Goal: Task Accomplishment & Management: Complete application form

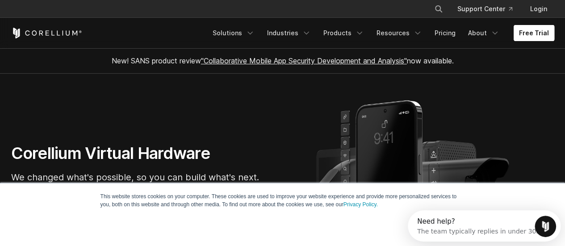
click at [538, 31] on link "Free Trial" at bounding box center [534, 33] width 41 height 16
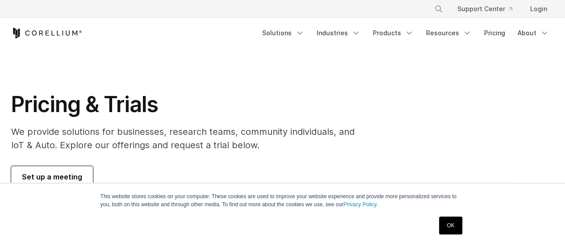
scroll to position [45, 0]
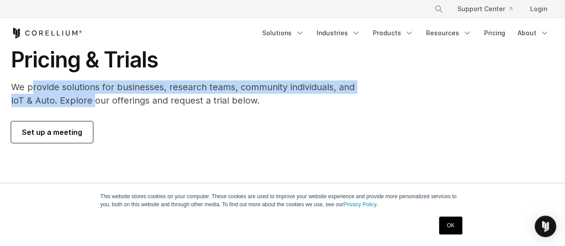
drag, startPoint x: 48, startPoint y: 85, endPoint x: 92, endPoint y: 100, distance: 46.6
click at [92, 100] on p "We provide solutions for businesses, research teams, community individuals, and…" at bounding box center [189, 93] width 356 height 27
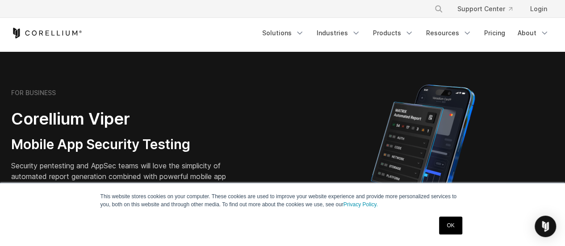
scroll to position [268, 0]
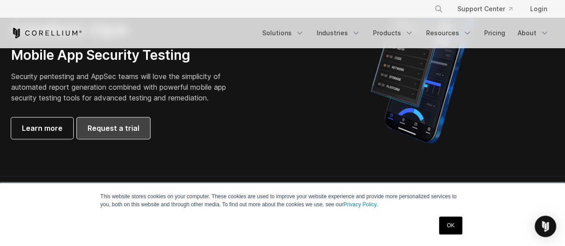
click at [103, 135] on link "Request a trial" at bounding box center [113, 128] width 73 height 21
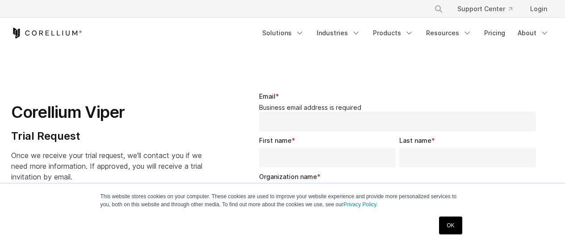
select select "**"
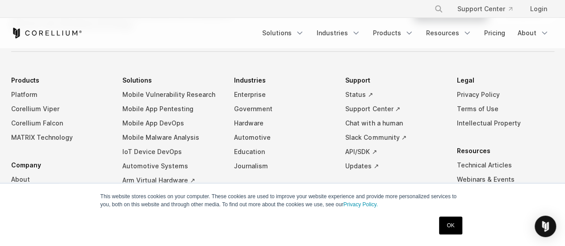
scroll to position [492, 0]
